Goal: Information Seeking & Learning: Learn about a topic

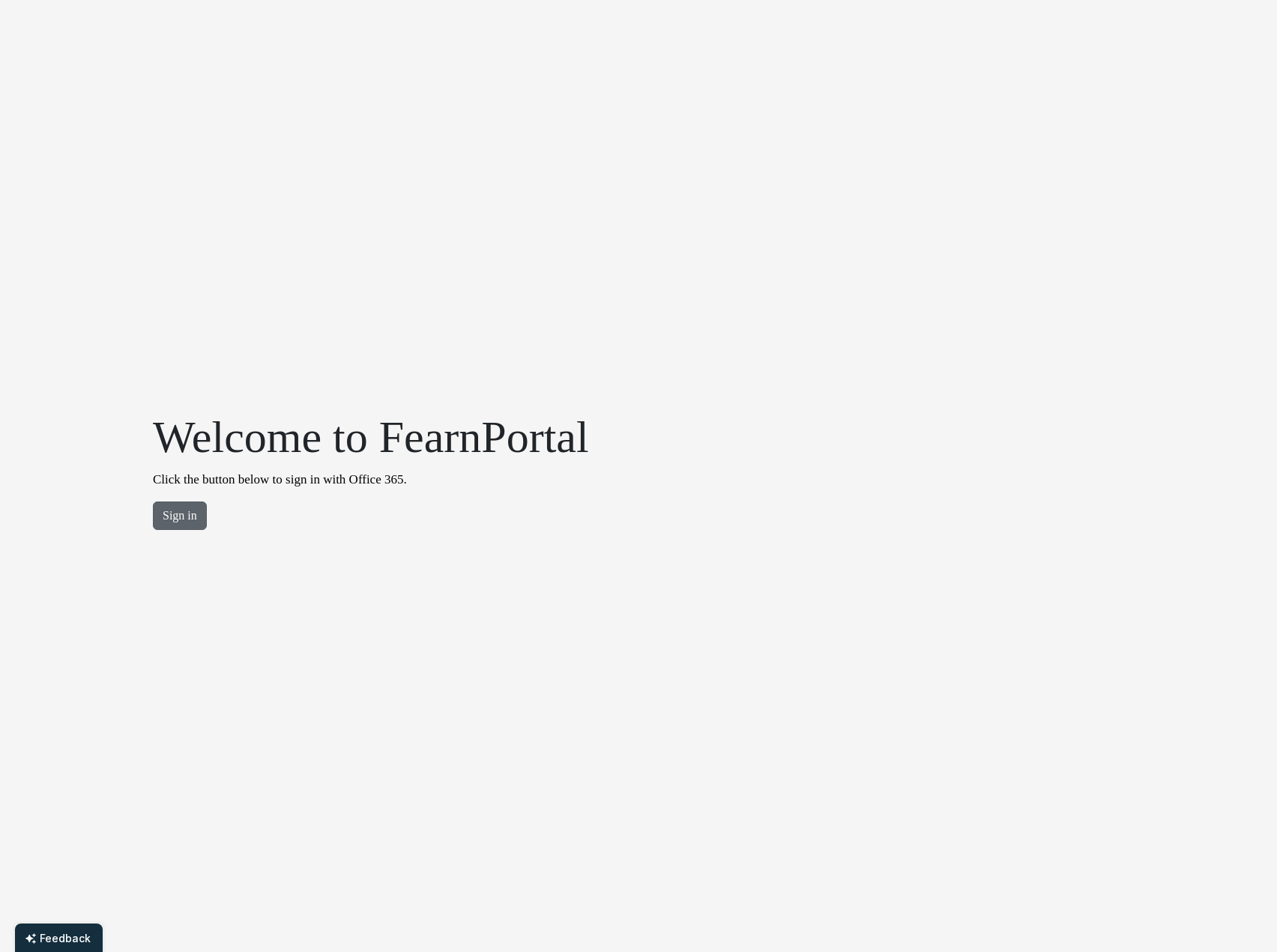
click at [183, 511] on button "Sign in" at bounding box center [180, 516] width 54 height 29
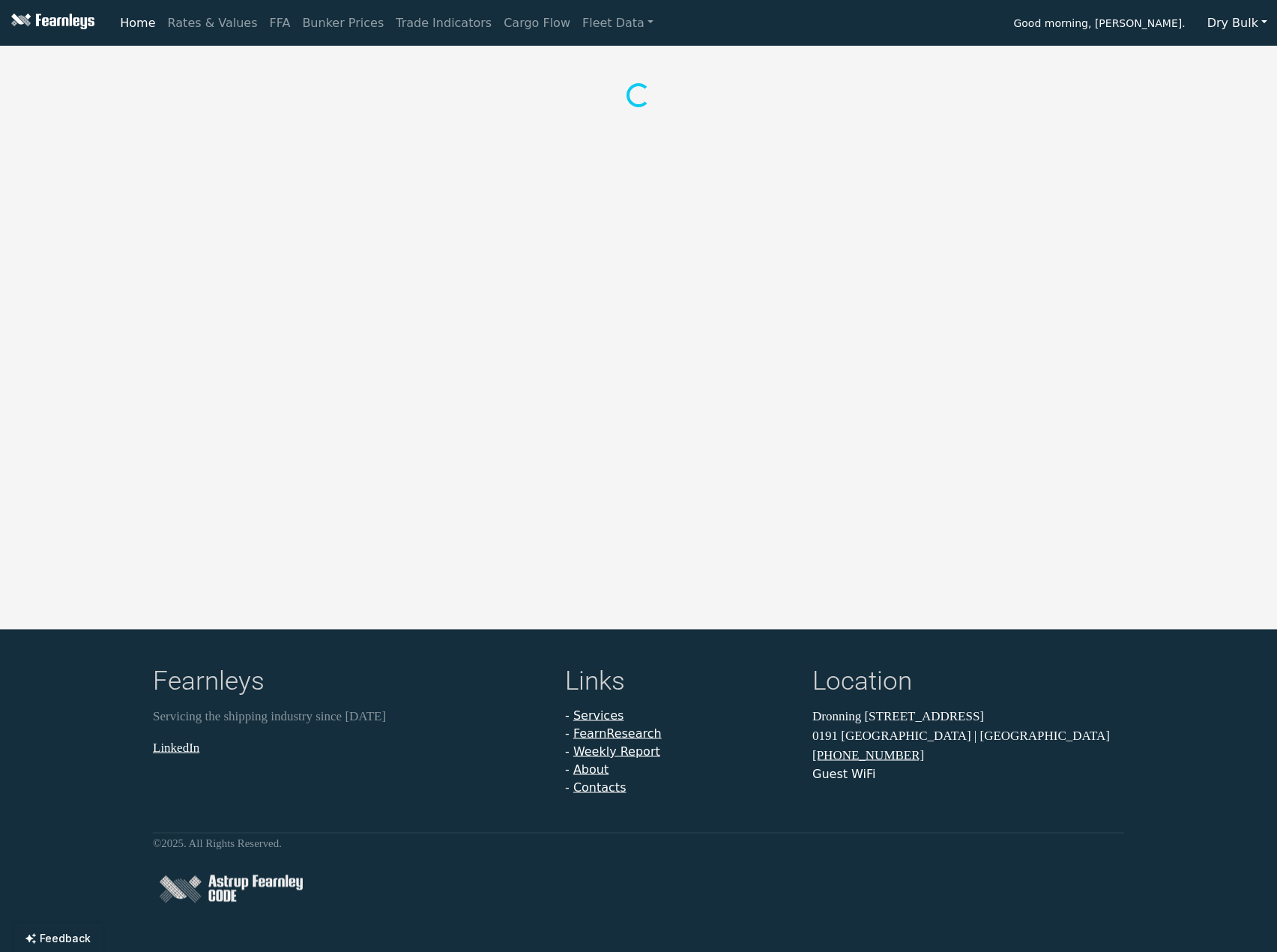
click at [1236, 24] on button "Dry Bulk" at bounding box center [1237, 24] width 79 height 29
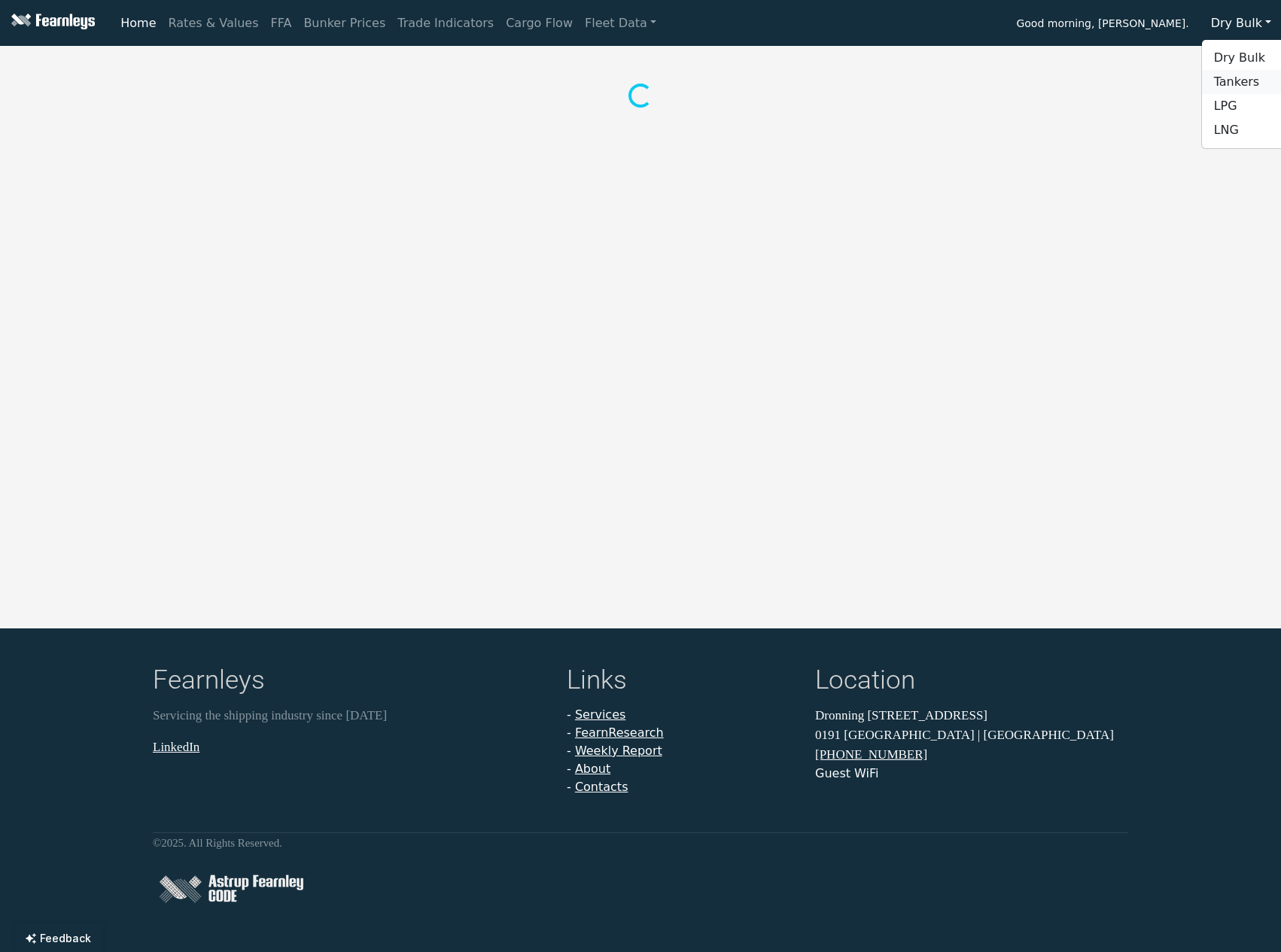
click at [1240, 85] on link "Tankers" at bounding box center [1262, 82] width 119 height 24
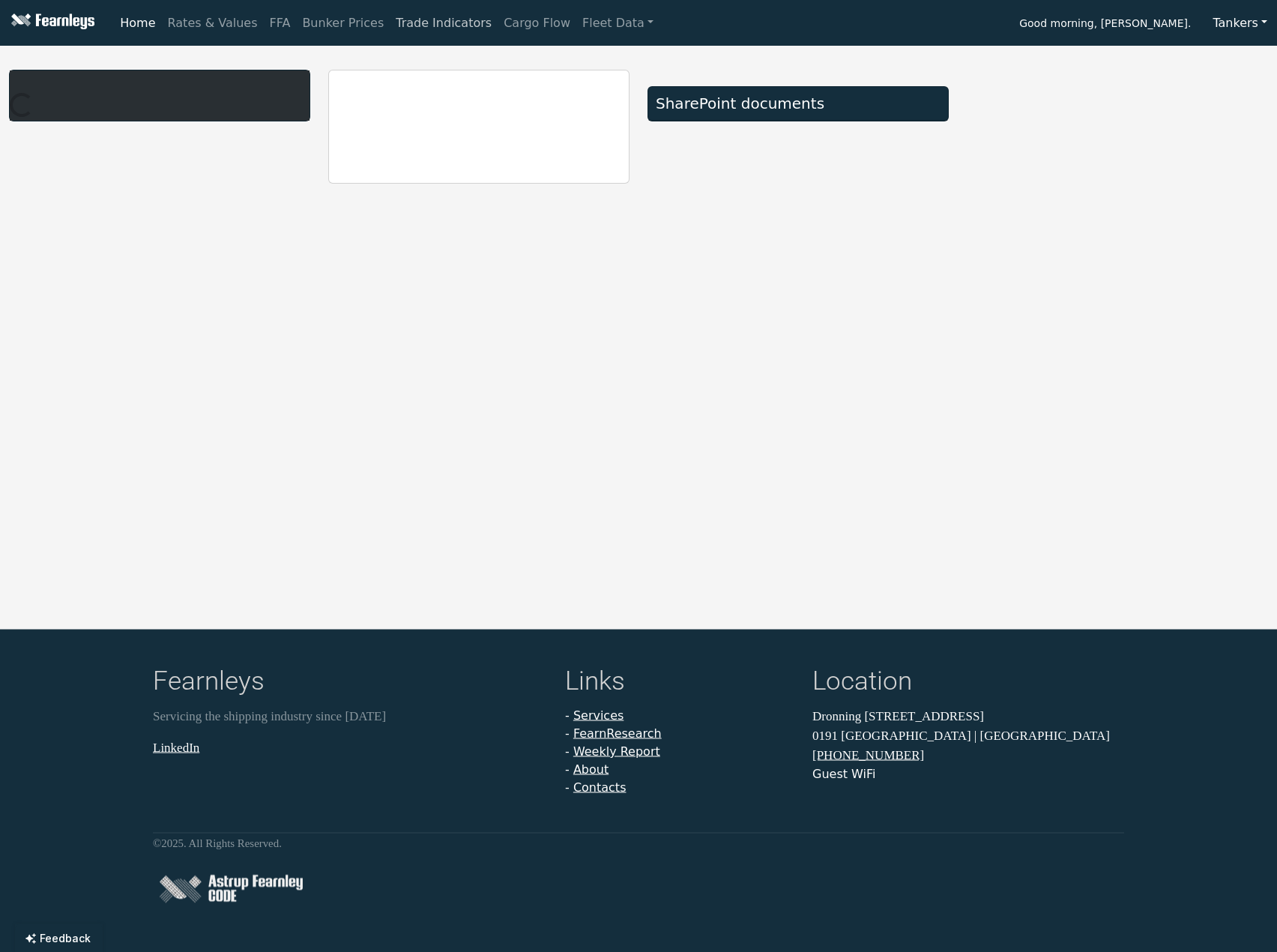
click at [424, 20] on link "Trade Indicators" at bounding box center [444, 24] width 108 height 30
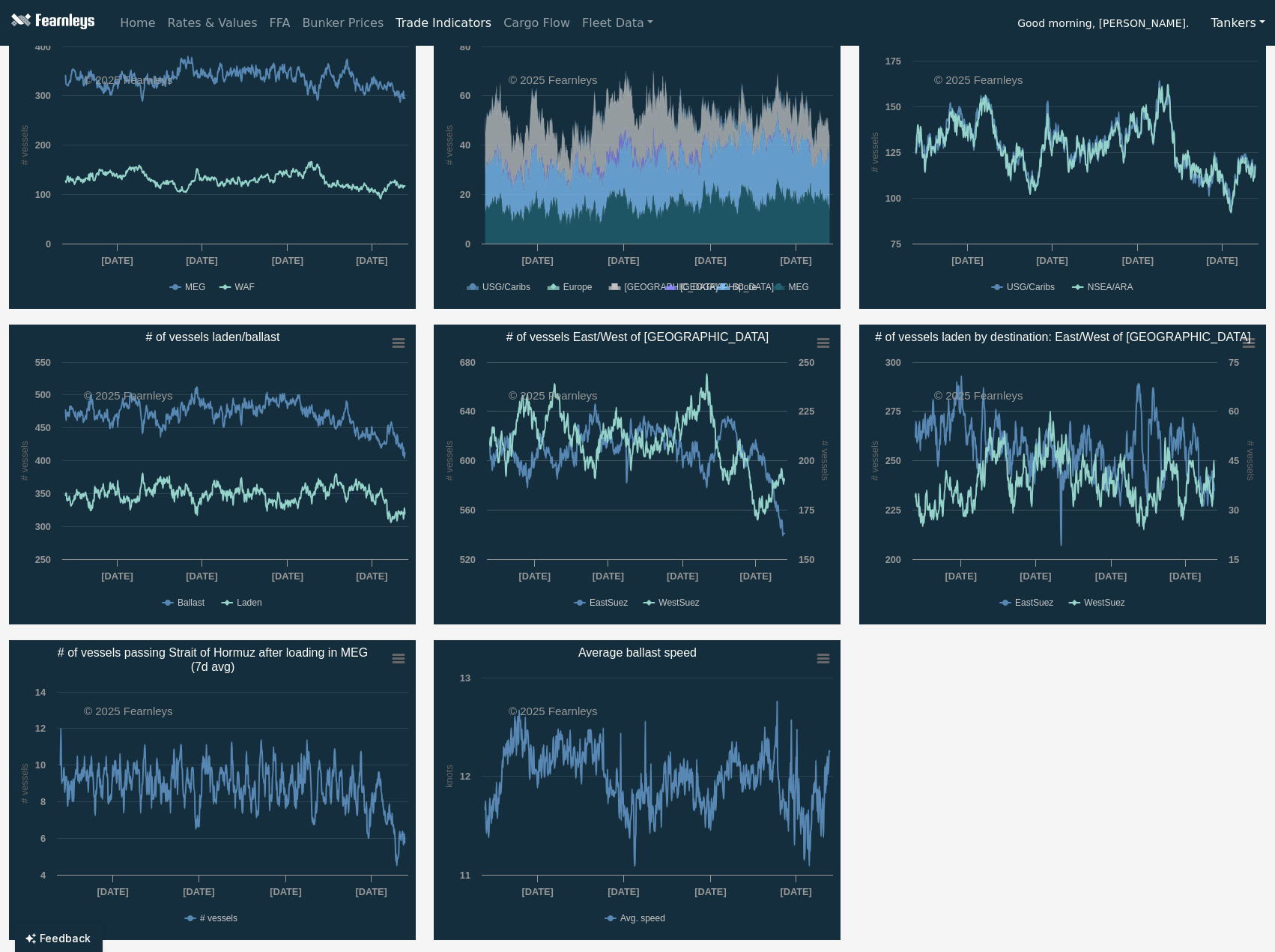
scroll to position [75, 0]
